Goal: Transaction & Acquisition: Purchase product/service

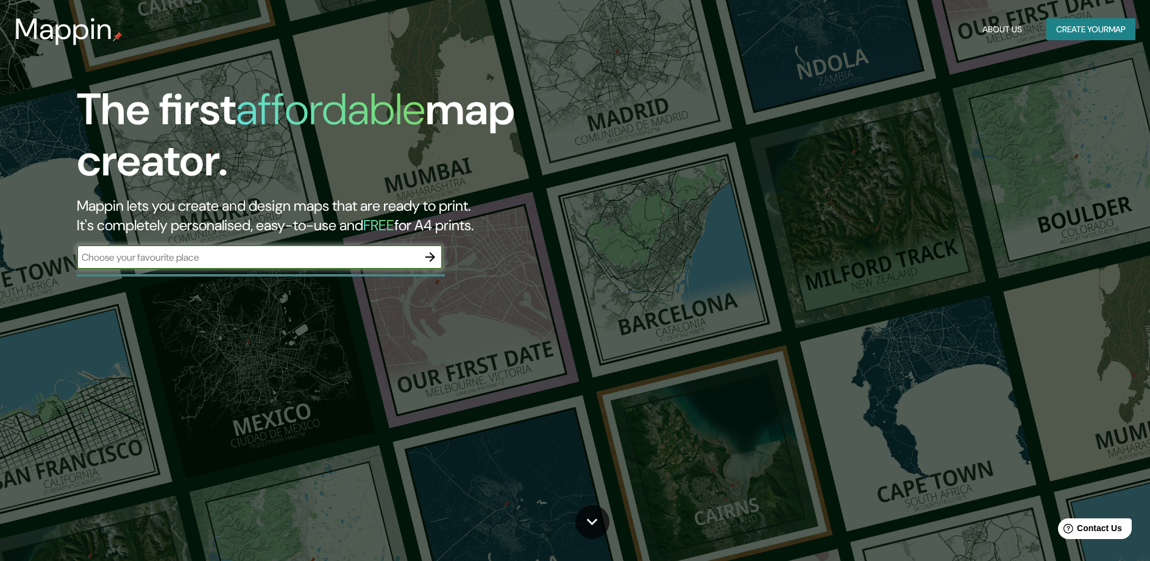
click at [186, 260] on input "text" at bounding box center [247, 257] width 341 height 14
type input "CDMX"
click at [431, 261] on icon "button" at bounding box center [430, 257] width 10 height 10
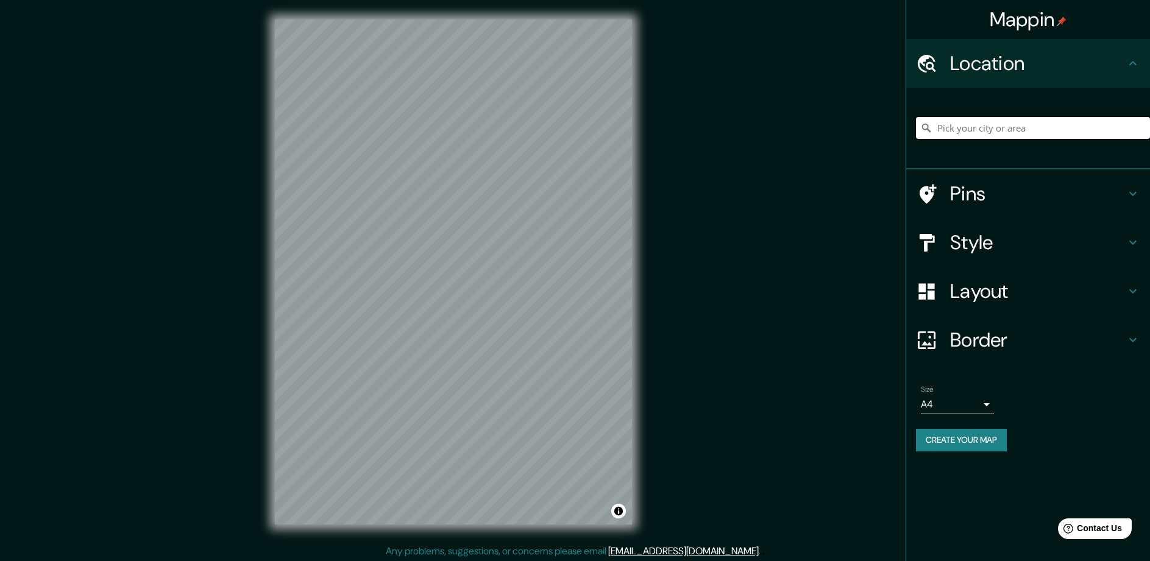
click at [984, 125] on input "Pick your city or area" at bounding box center [1033, 128] width 234 height 22
paste input "Av. [PERSON_NAME] 2143, Reserva Territorial Atlixcáyotl, [GEOGRAPHIC_DATA][PERS…"
type input "[GEOGRAPHIC_DATA][PERSON_NAME], [GEOGRAPHIC_DATA]"
click at [1113, 243] on h4 "Style" at bounding box center [1037, 242] width 175 height 24
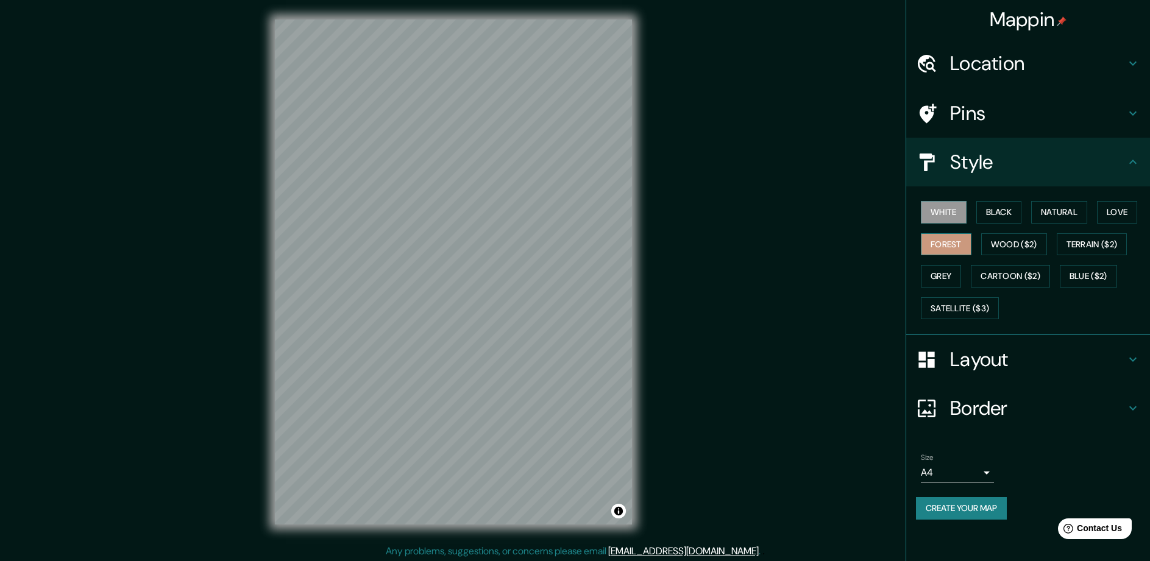
click at [923, 245] on button "Forest" at bounding box center [946, 244] width 51 height 23
click at [1071, 356] on h4 "Layout" at bounding box center [1037, 359] width 175 height 24
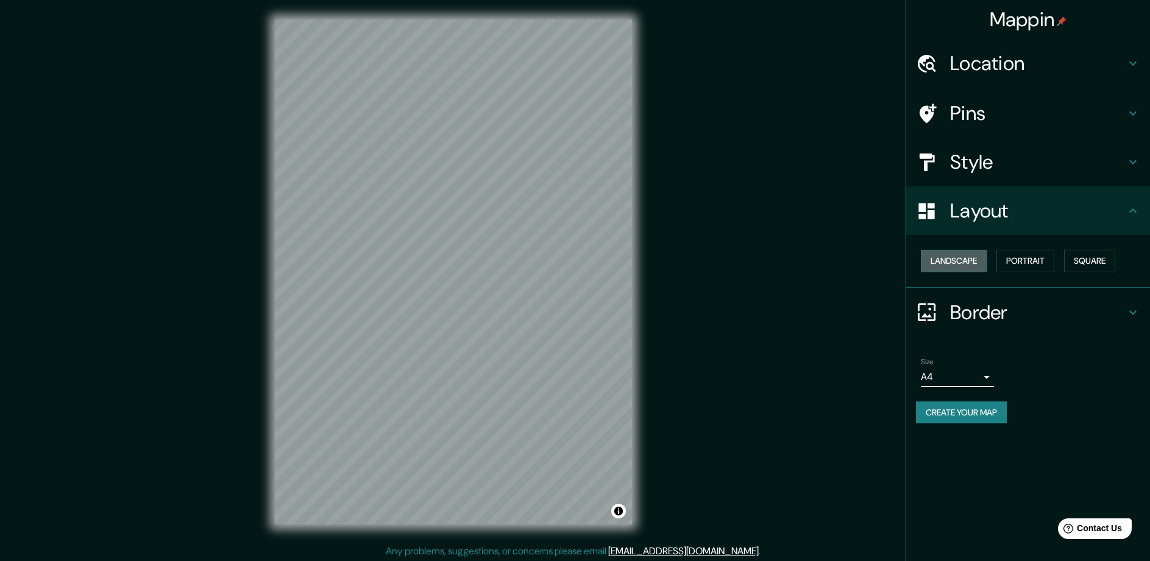
click at [962, 266] on button "Landscape" at bounding box center [954, 261] width 66 height 23
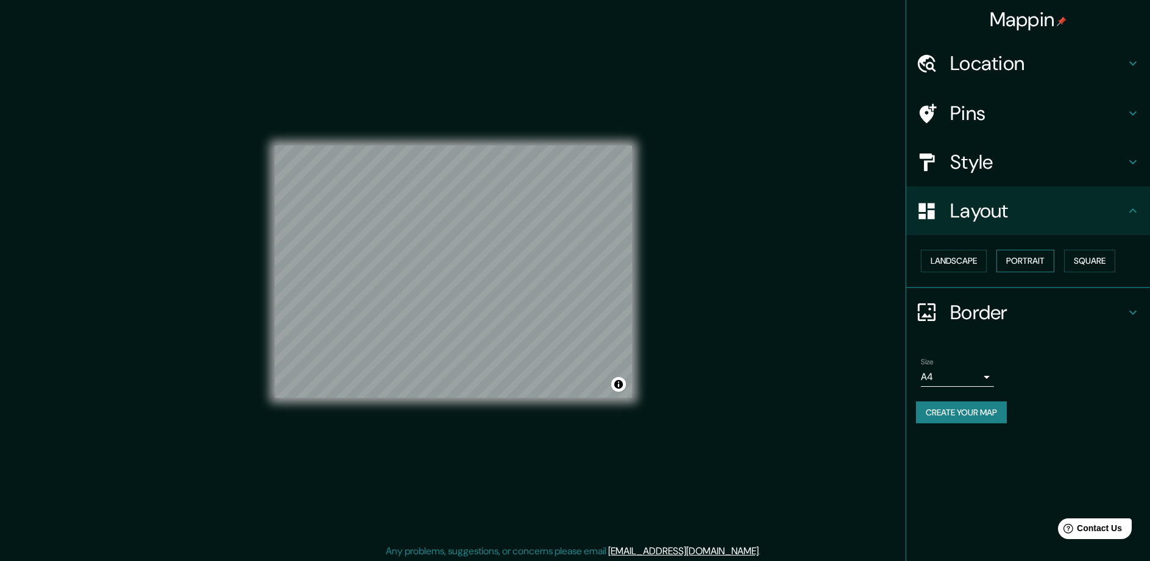
click at [1016, 264] on button "Portrait" at bounding box center [1025, 261] width 58 height 23
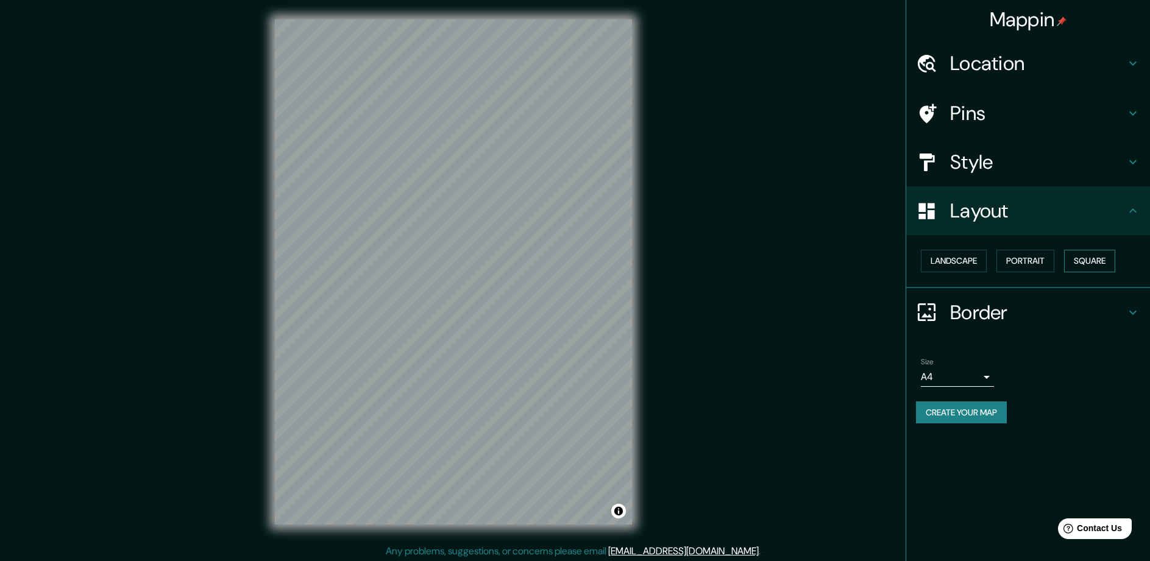
click at [1106, 264] on button "Square" at bounding box center [1089, 261] width 51 height 23
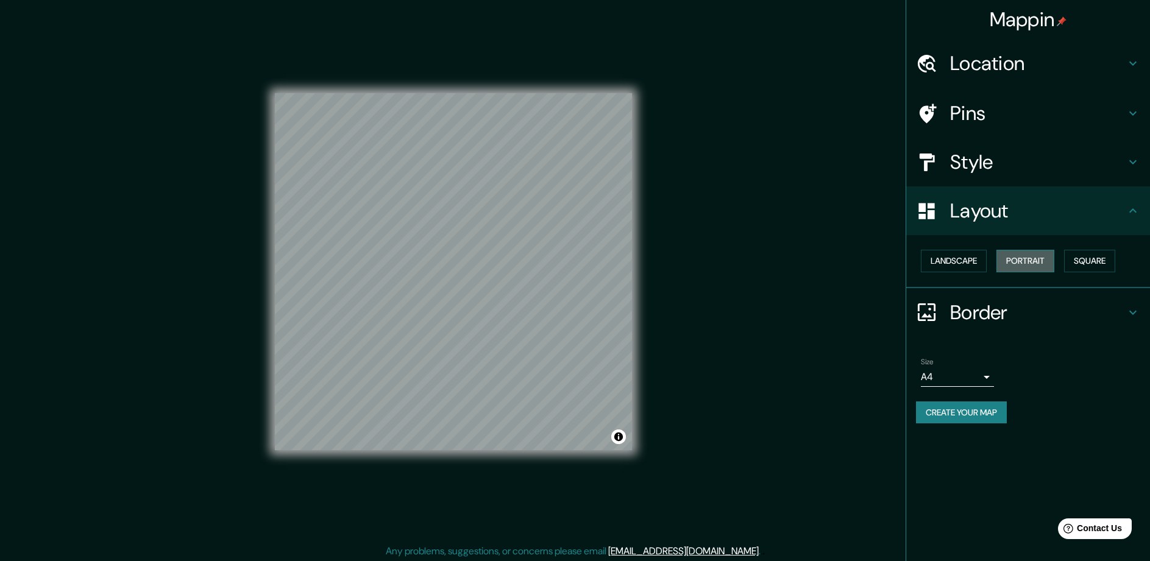
click at [1035, 260] on button "Portrait" at bounding box center [1025, 261] width 58 height 23
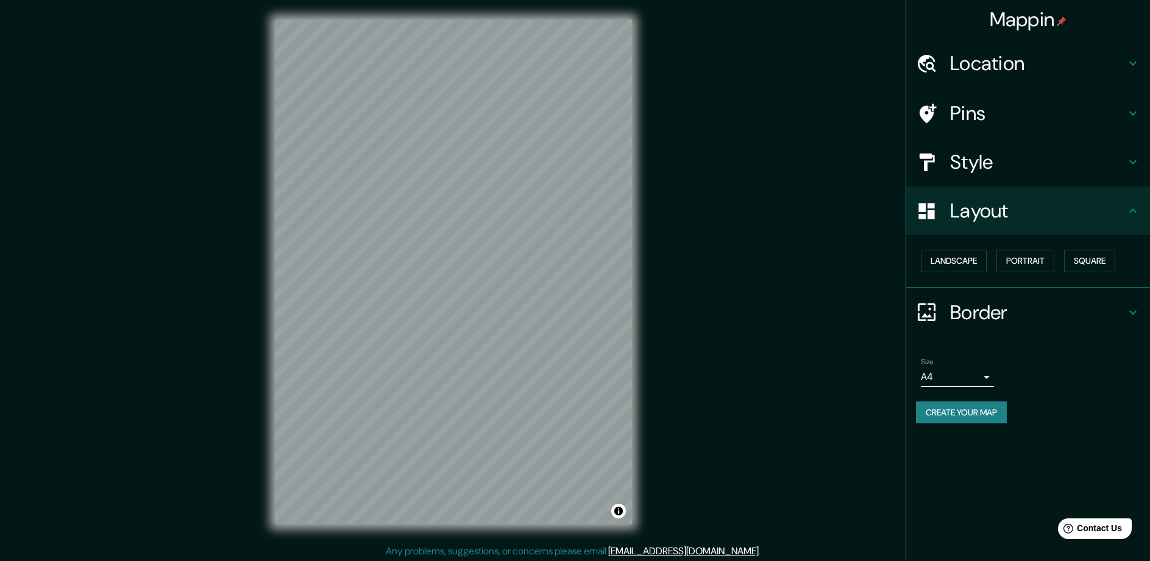
click at [1036, 305] on h4 "Border" at bounding box center [1037, 312] width 175 height 24
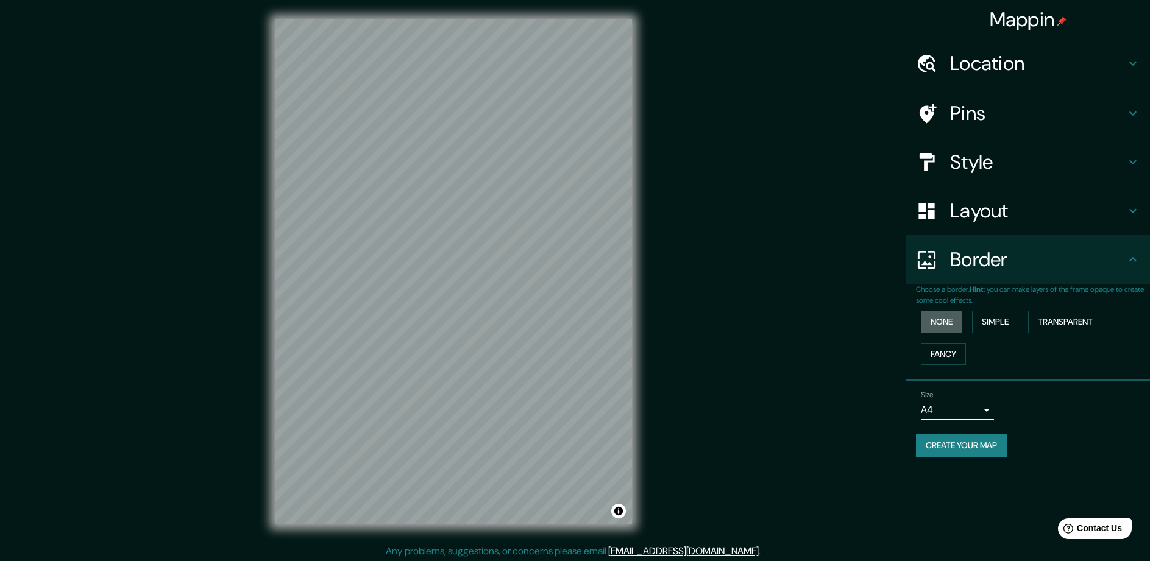
click at [947, 316] on button "None" at bounding box center [941, 322] width 41 height 23
click at [1002, 320] on button "Simple" at bounding box center [995, 322] width 46 height 23
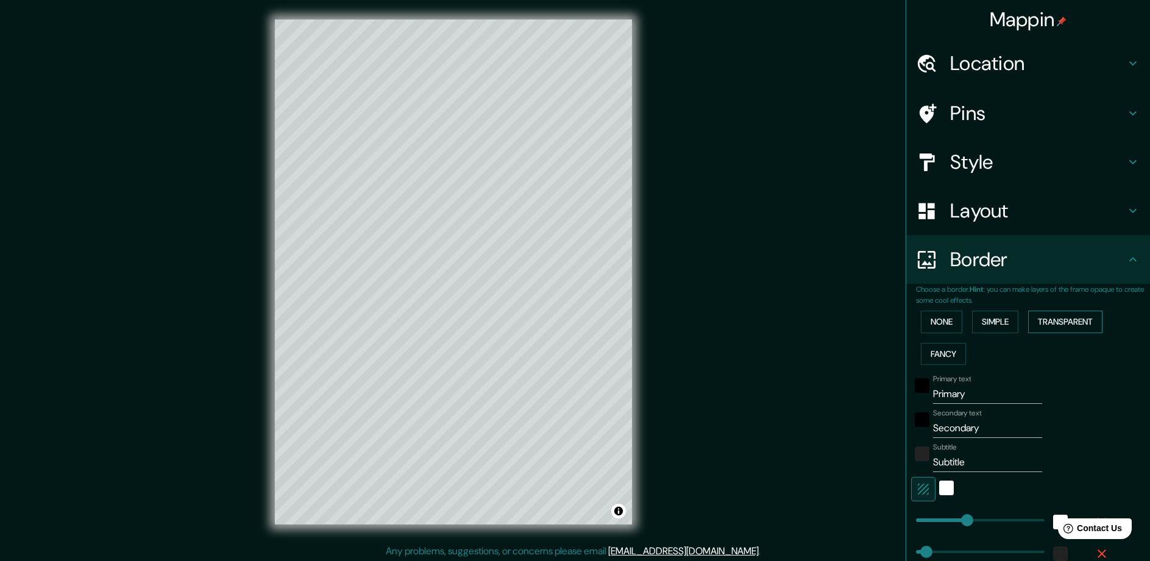
click at [1069, 317] on button "Transparent" at bounding box center [1065, 322] width 74 height 23
click at [938, 347] on button "Fancy" at bounding box center [943, 354] width 45 height 23
click at [930, 321] on button "None" at bounding box center [941, 322] width 41 height 23
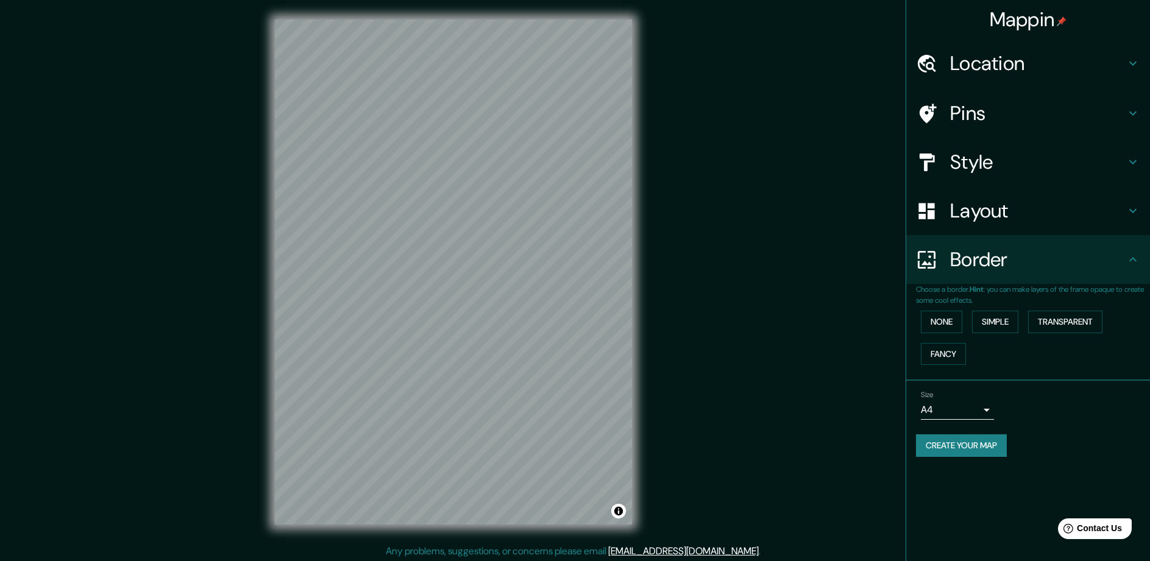
click at [986, 411] on body "Mappin Location [GEOGRAPHIC_DATA][PERSON_NAME], [GEOGRAPHIC_DATA], [GEOGRAPHIC_…" at bounding box center [575, 280] width 1150 height 561
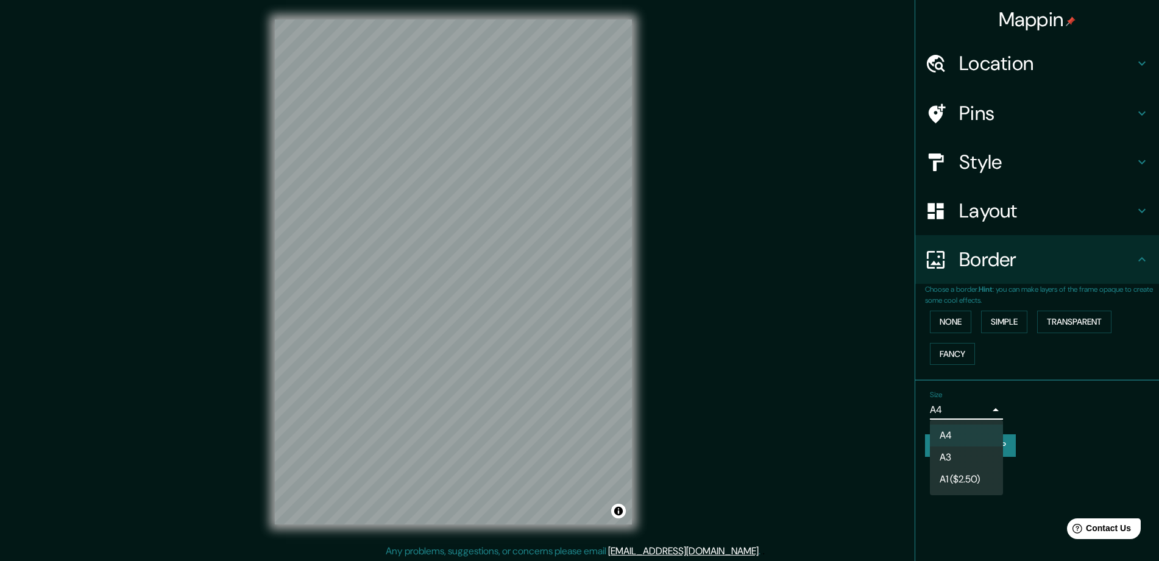
click at [986, 410] on div at bounding box center [579, 280] width 1159 height 561
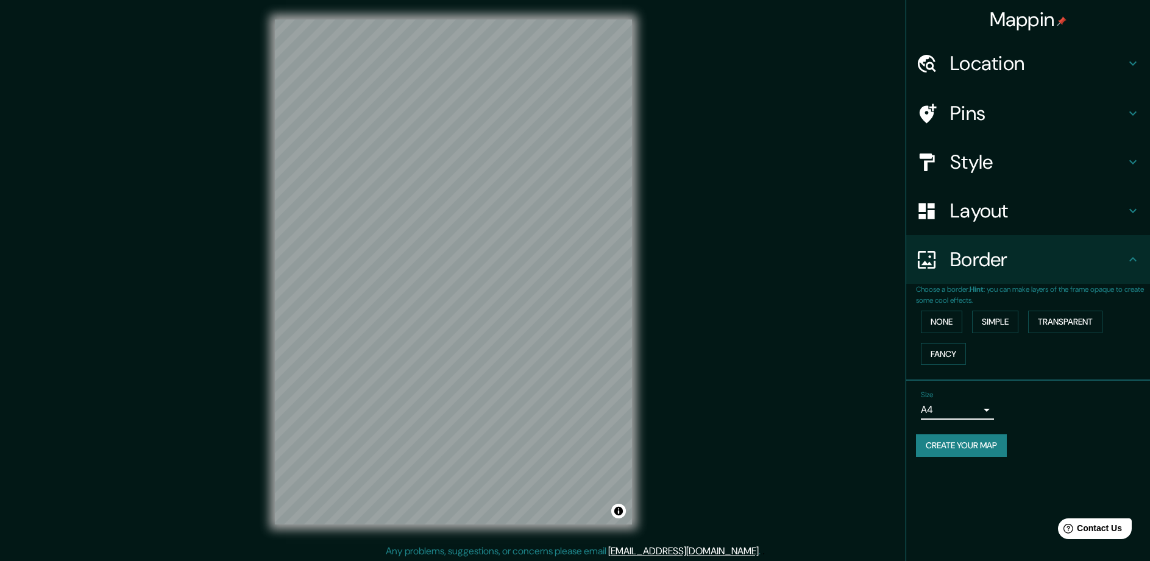
click at [975, 119] on h4 "Pins" at bounding box center [1037, 113] width 175 height 24
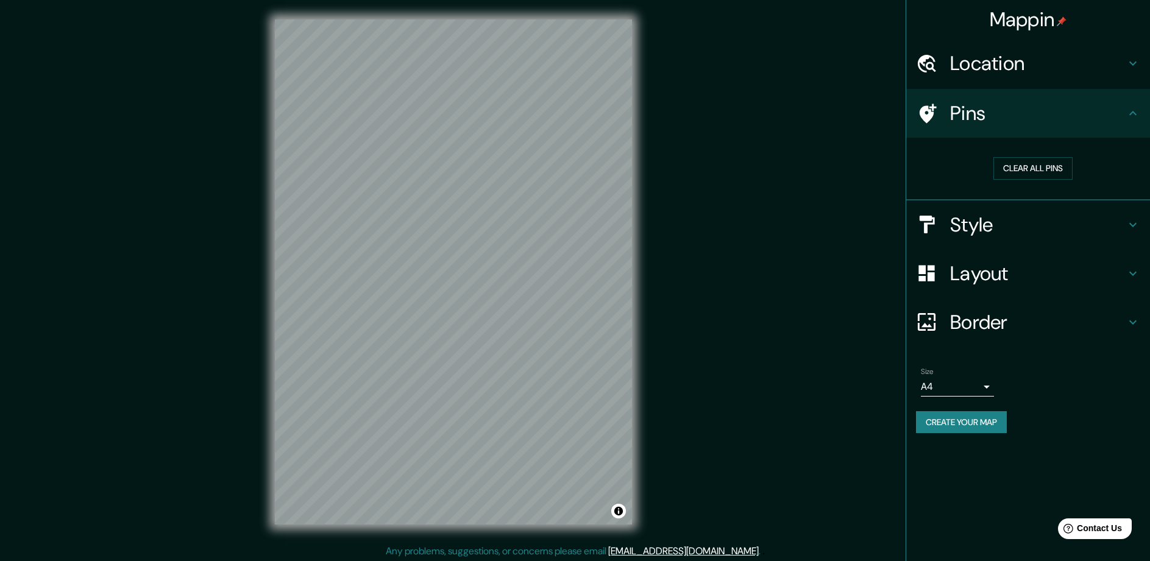
click at [924, 115] on icon at bounding box center [927, 113] width 17 height 19
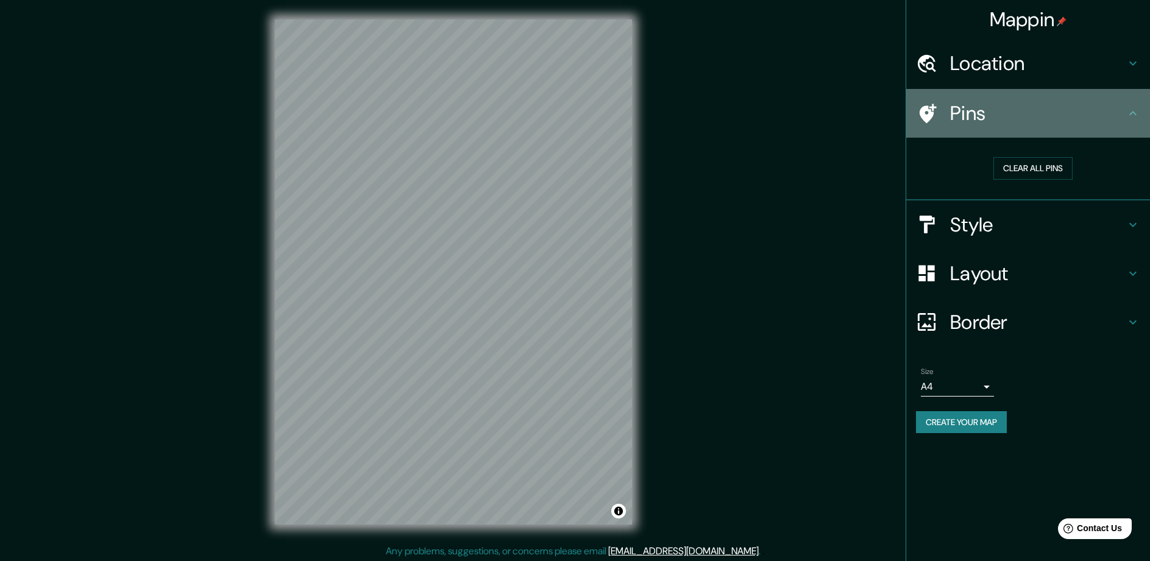
click at [1131, 113] on icon at bounding box center [1132, 113] width 7 height 4
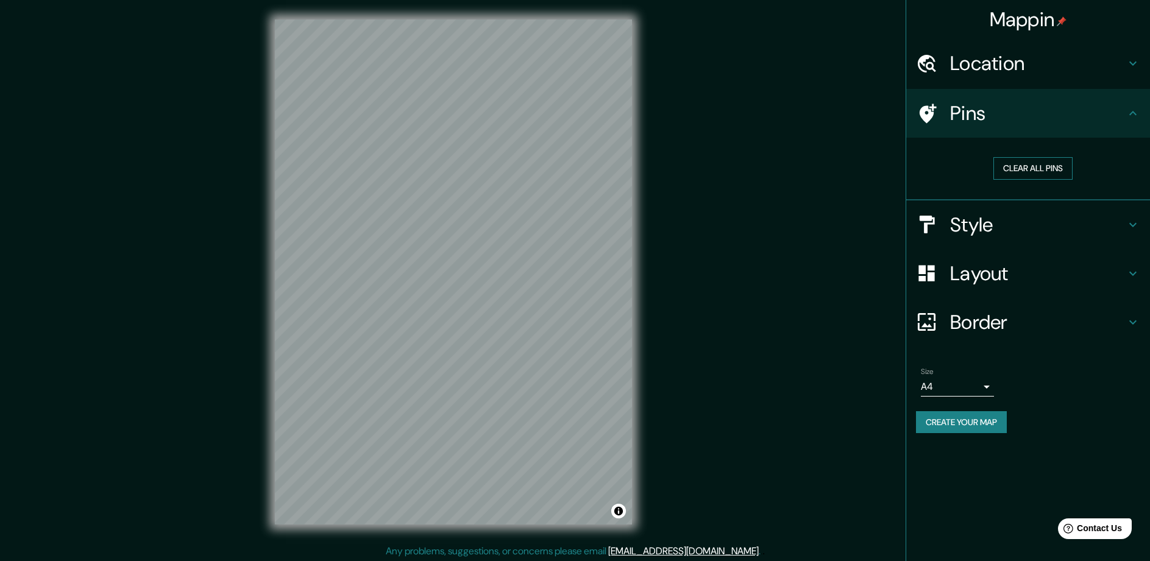
click at [1053, 171] on button "Clear all pins" at bounding box center [1032, 168] width 79 height 23
drag, startPoint x: 485, startPoint y: 319, endPoint x: 515, endPoint y: 347, distance: 41.4
click at [515, 347] on div at bounding box center [516, 344] width 10 height 10
drag, startPoint x: 513, startPoint y: 341, endPoint x: 517, endPoint y: 322, distance: 19.2
click at [517, 322] on div at bounding box center [520, 326] width 10 height 10
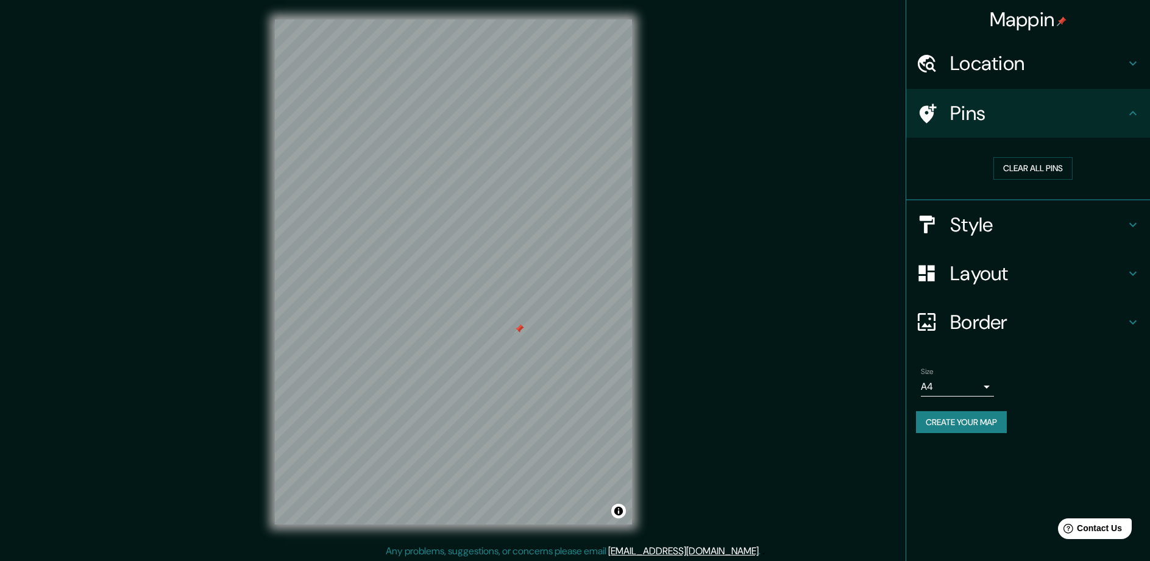
click at [951, 114] on h4 "Pins" at bounding box center [1037, 113] width 175 height 24
click at [925, 118] on icon at bounding box center [927, 113] width 17 height 19
drag, startPoint x: 639, startPoint y: 249, endPoint x: 794, endPoint y: 204, distance: 161.2
drag, startPoint x: 794, startPoint y: 204, endPoint x: 1029, endPoint y: 172, distance: 237.3
click at [1029, 172] on button "Clear all pins" at bounding box center [1032, 168] width 79 height 23
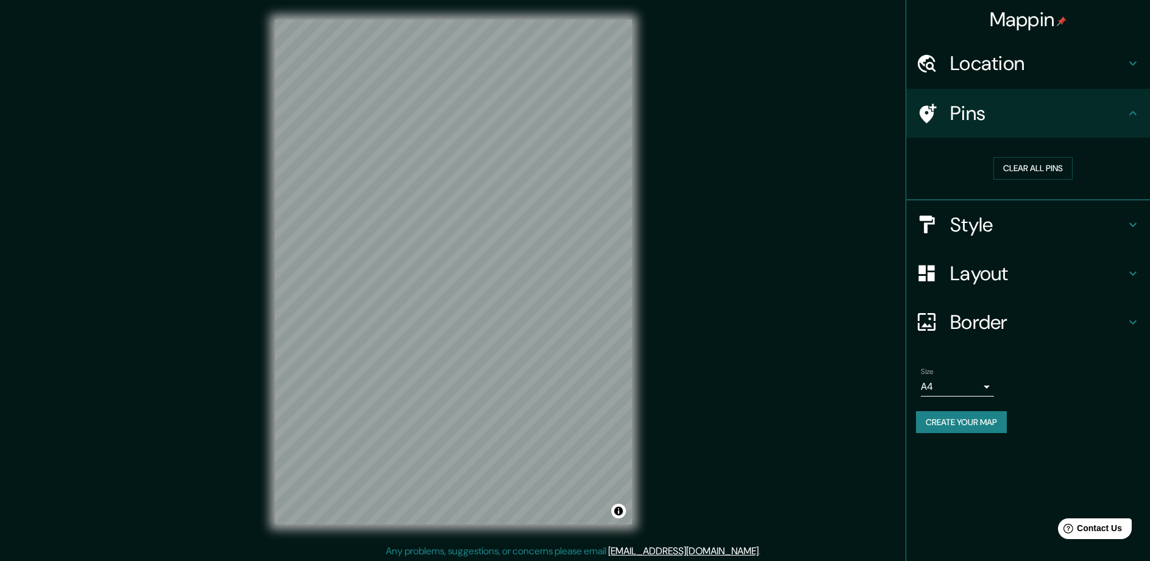
click at [930, 115] on icon at bounding box center [927, 113] width 17 height 19
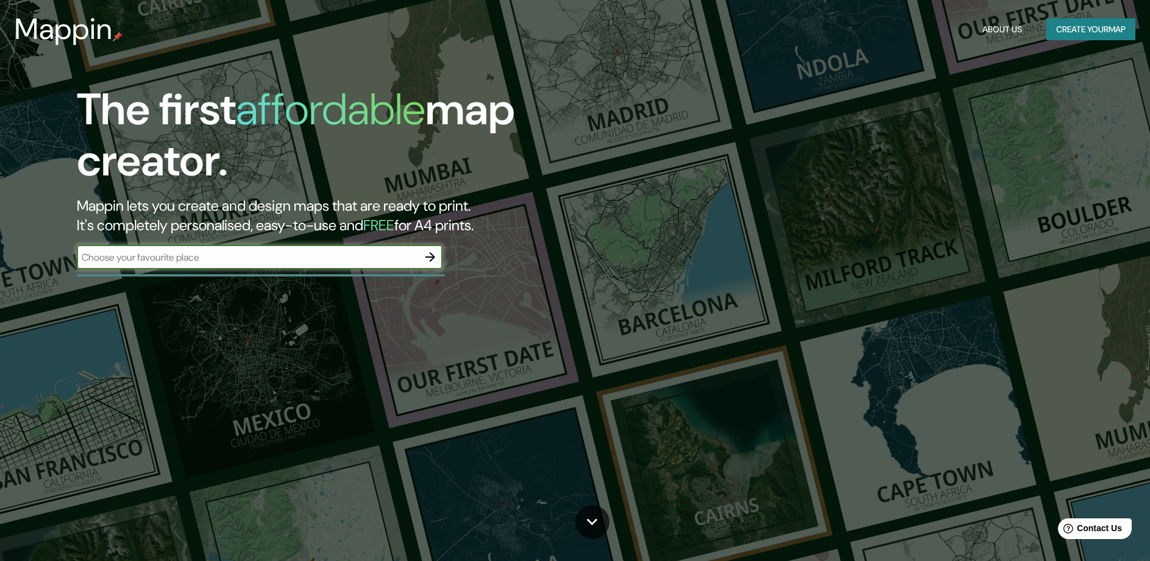
click at [401, 260] on input "text" at bounding box center [247, 257] width 341 height 14
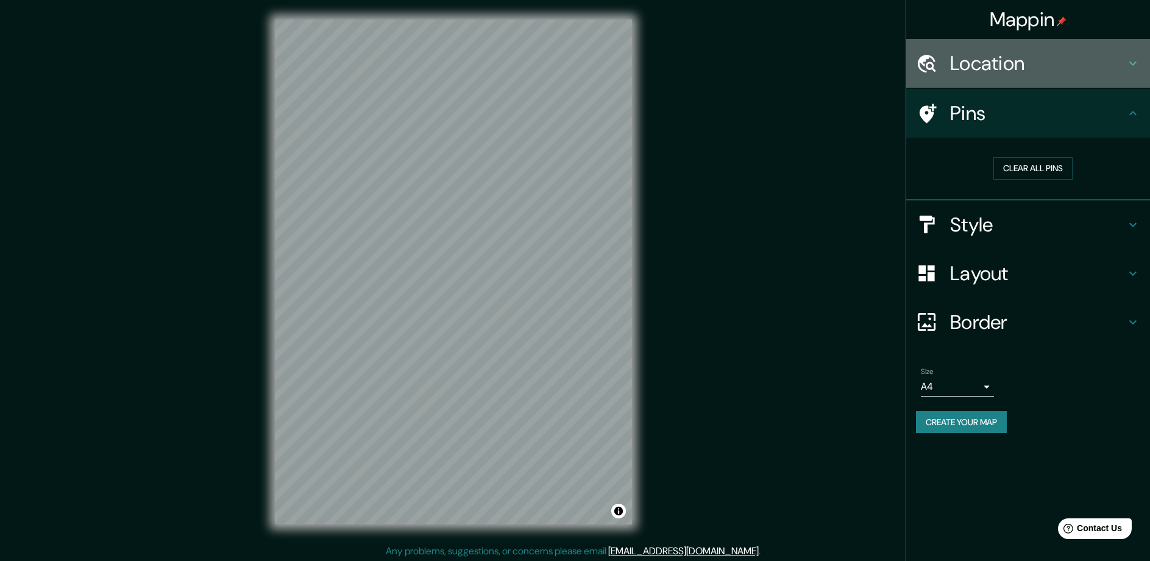
click at [1054, 67] on h4 "Location" at bounding box center [1037, 63] width 175 height 24
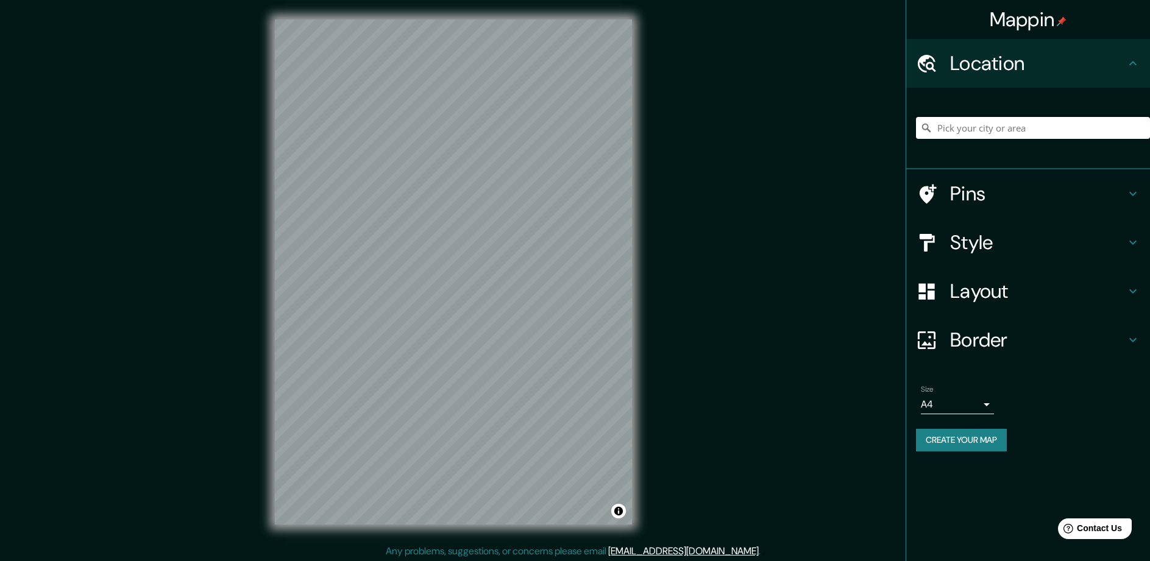
click at [1041, 119] on input "Pick your city or area" at bounding box center [1033, 128] width 234 height 22
paste input "Av. [PERSON_NAME] 2143, Reserva Territorial Atlixcáyotl, [GEOGRAPHIC_DATA][PERS…"
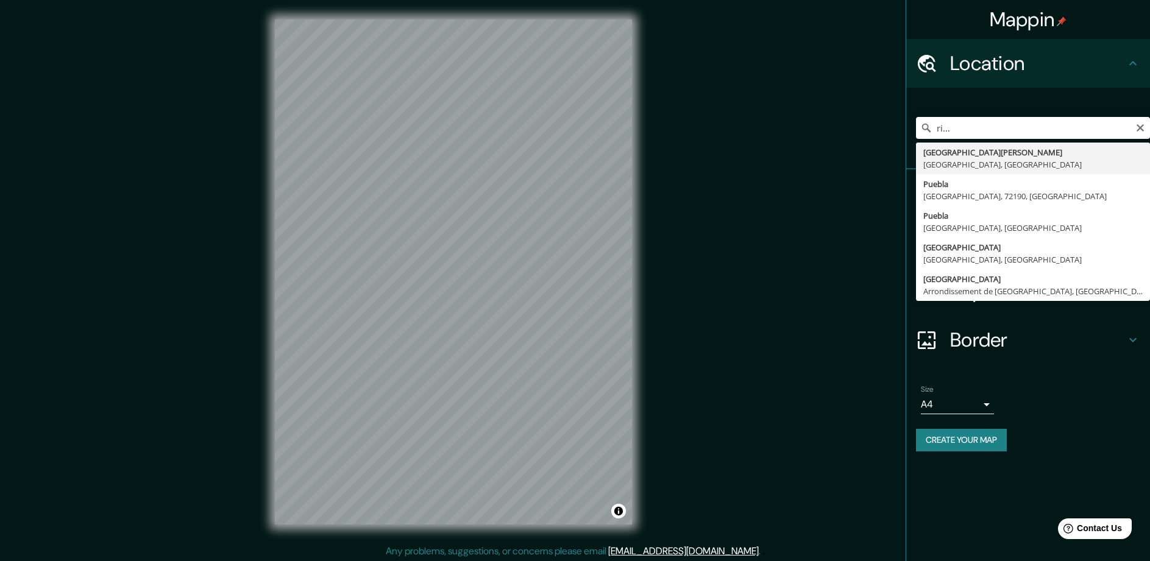
type input "[GEOGRAPHIC_DATA][PERSON_NAME], [GEOGRAPHIC_DATA]"
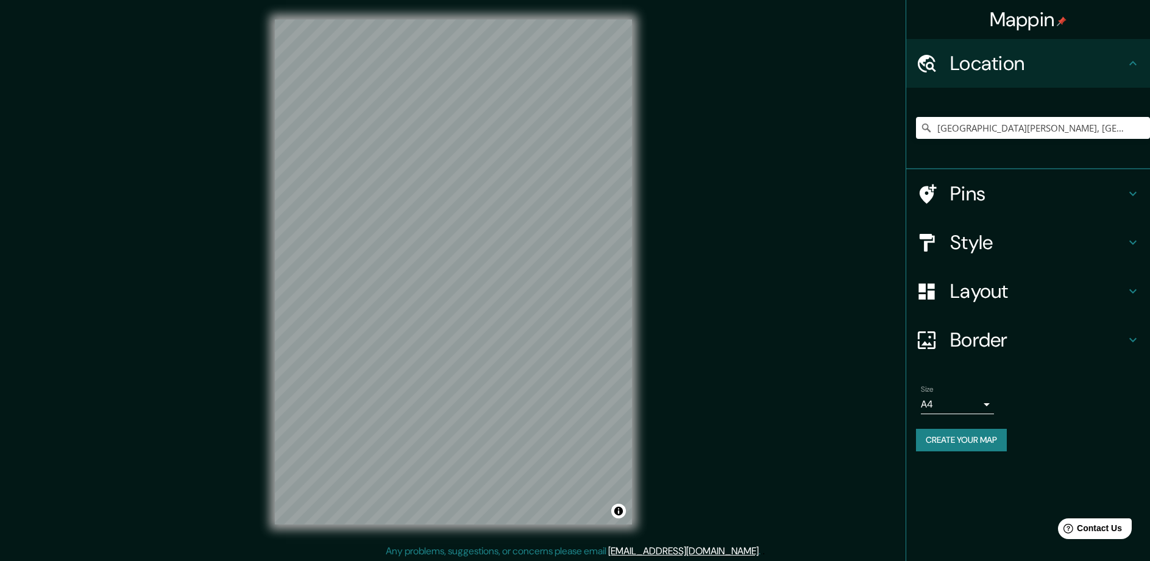
click at [1018, 250] on h4 "Style" at bounding box center [1037, 242] width 175 height 24
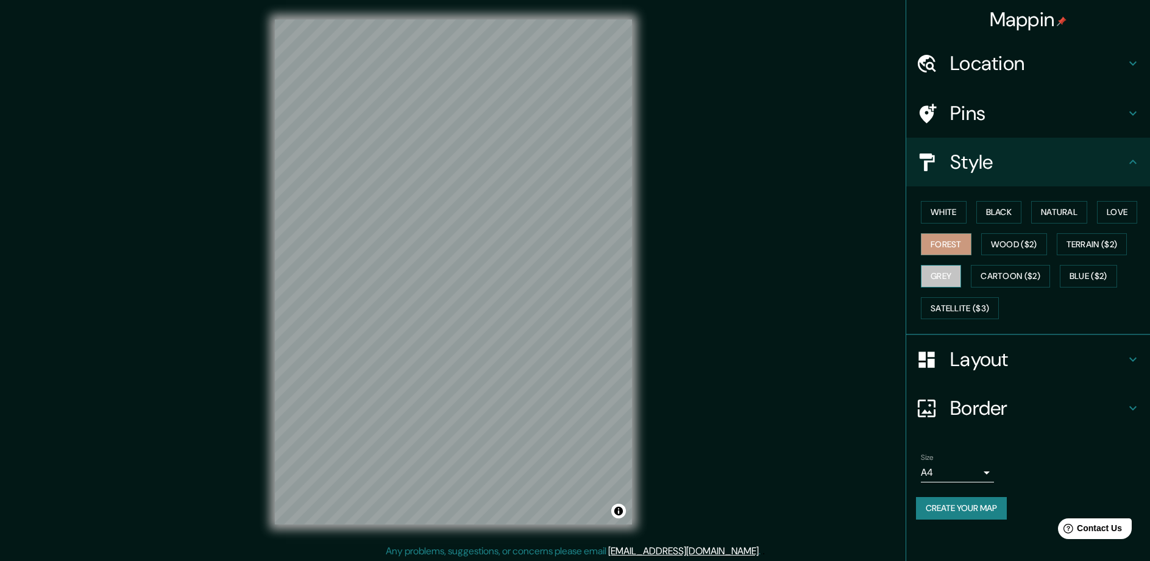
click at [946, 277] on button "Grey" at bounding box center [941, 276] width 40 height 23
click at [995, 244] on button "Wood ($2)" at bounding box center [1014, 244] width 66 height 23
click at [1099, 250] on button "Terrain ($2)" at bounding box center [1092, 244] width 71 height 23
click at [1029, 246] on button "Wood ($2)" at bounding box center [1014, 244] width 66 height 23
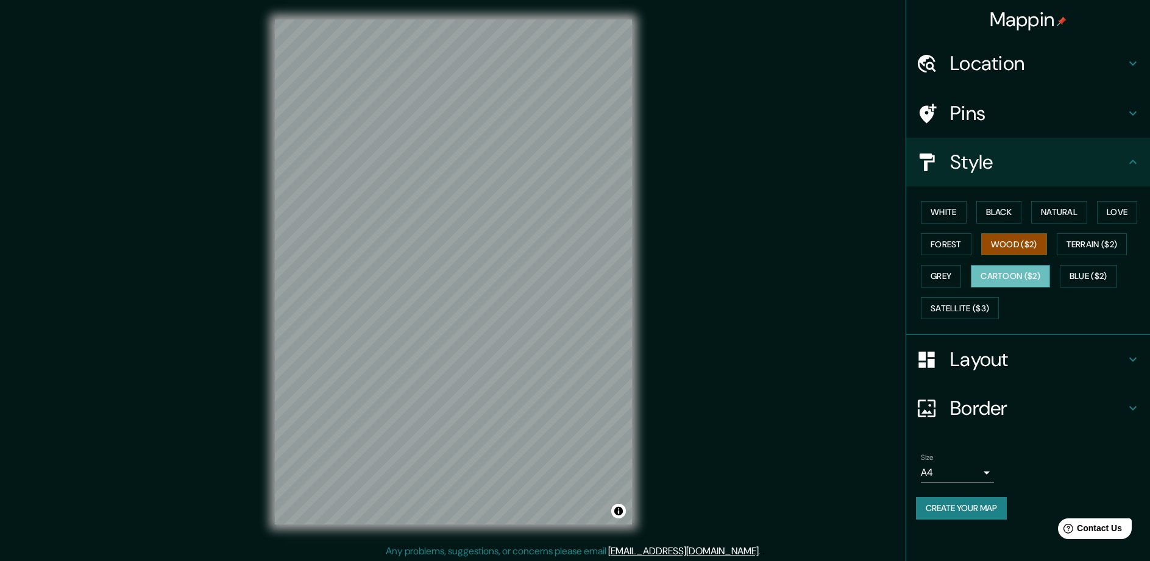
click at [1024, 277] on button "Cartoon ($2)" at bounding box center [1010, 276] width 79 height 23
click at [932, 274] on button "Grey" at bounding box center [941, 276] width 40 height 23
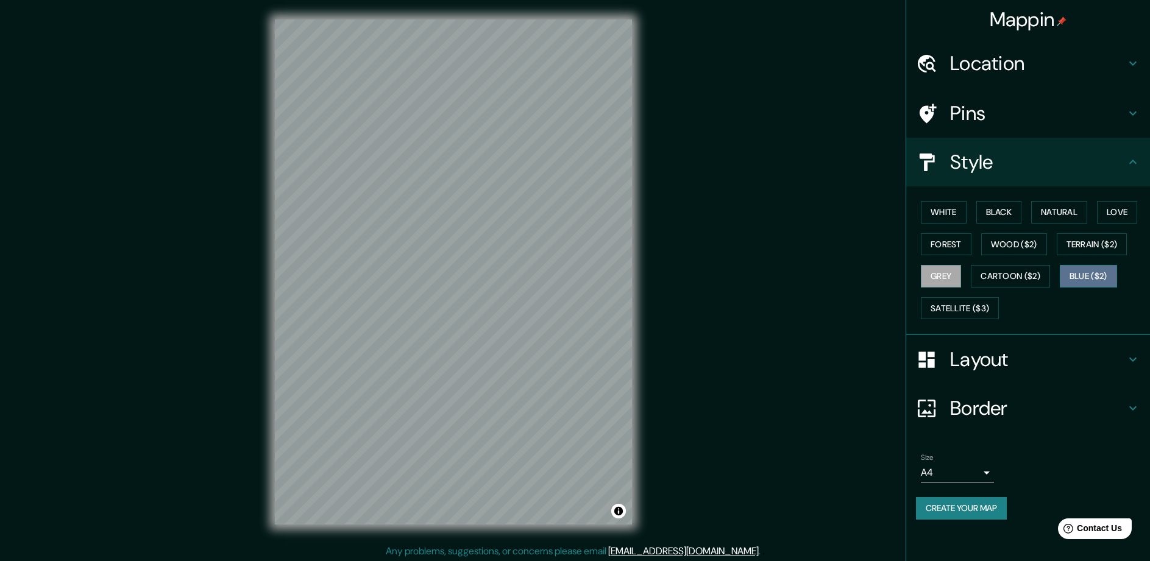
click at [1095, 280] on button "Blue ($2)" at bounding box center [1088, 276] width 57 height 23
click at [971, 307] on button "Satellite ($3)" at bounding box center [960, 308] width 78 height 23
click at [781, 32] on div "Mappin Location [GEOGRAPHIC_DATA][PERSON_NAME], [GEOGRAPHIC_DATA], [GEOGRAPHIC_…" at bounding box center [575, 282] width 1150 height 564
click at [946, 238] on button "Forest" at bounding box center [946, 244] width 51 height 23
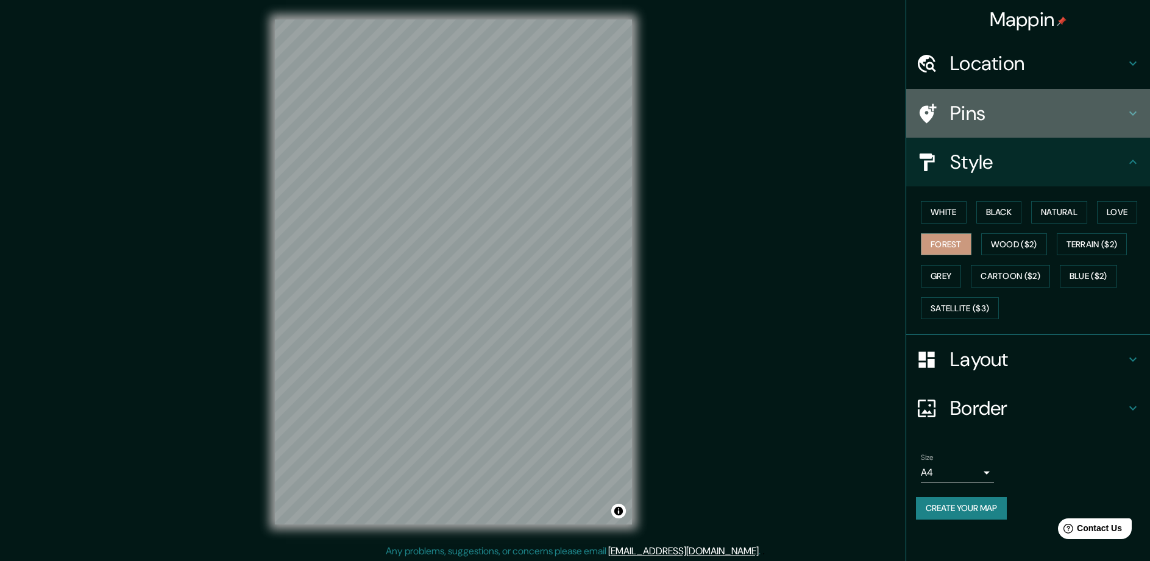
click at [927, 114] on icon at bounding box center [926, 113] width 21 height 21
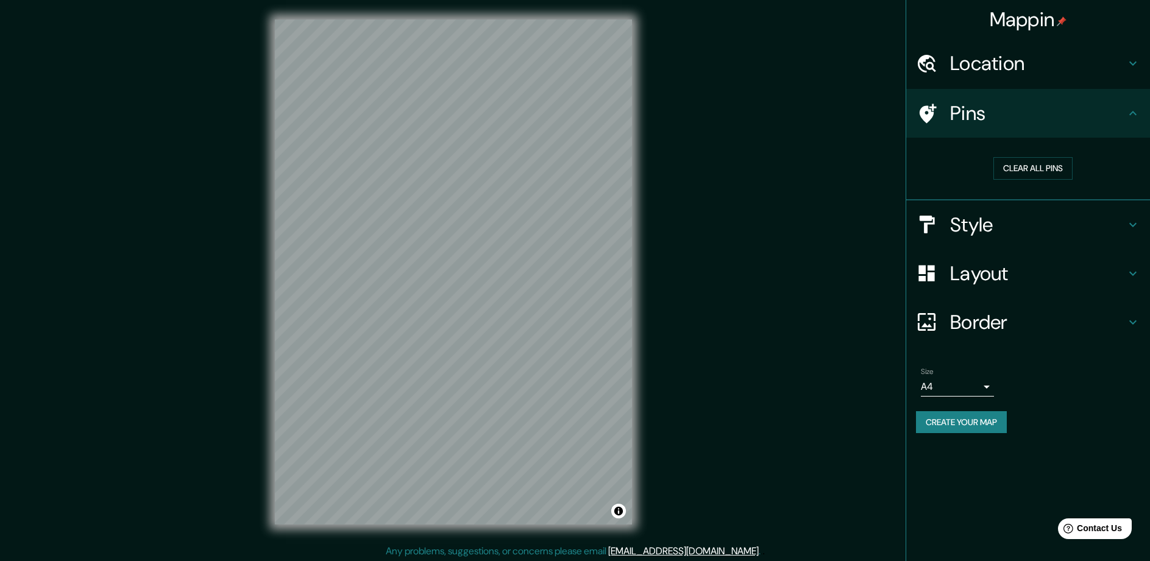
click at [929, 116] on icon at bounding box center [927, 113] width 17 height 19
click at [1033, 62] on h4 "Location" at bounding box center [1037, 63] width 175 height 24
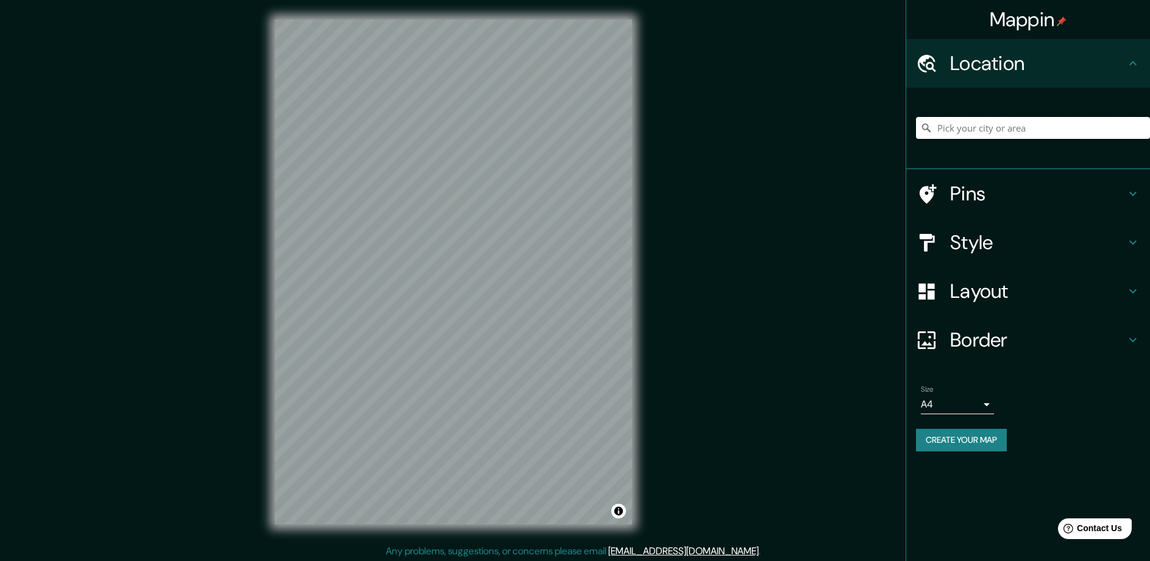
click at [1010, 124] on input "Pick your city or area" at bounding box center [1033, 128] width 234 height 22
paste input "Av. [PERSON_NAME] 2143, Reserva Territorial Atlixcáyotl, [GEOGRAPHIC_DATA][PERS…"
type input "[GEOGRAPHIC_DATA][PERSON_NAME], [GEOGRAPHIC_DATA]"
click at [979, 439] on button "Create your map" at bounding box center [961, 440] width 91 height 23
